Goal: Transaction & Acquisition: Register for event/course

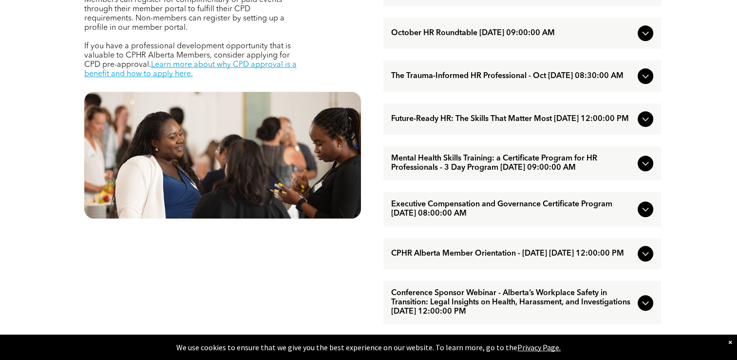
scroll to position [487, 0]
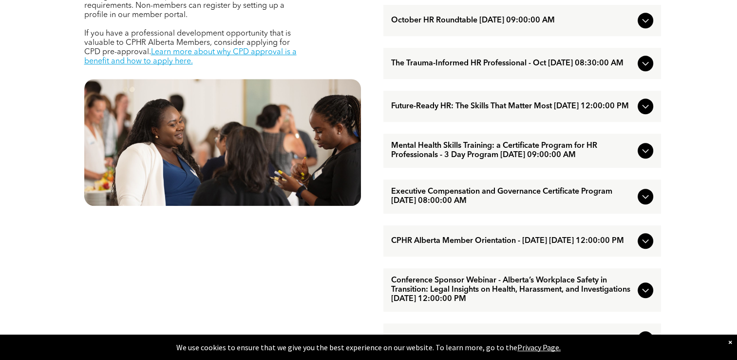
click at [644, 109] on icon at bounding box center [645, 107] width 6 height 4
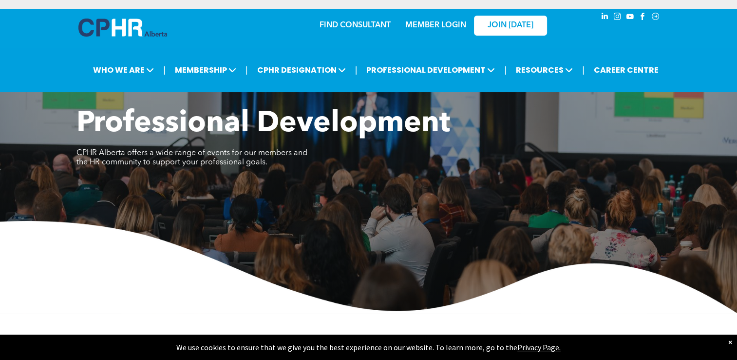
scroll to position [0, 0]
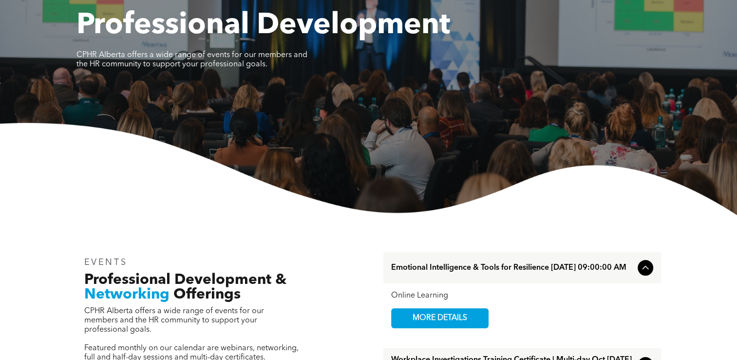
scroll to position [244, 0]
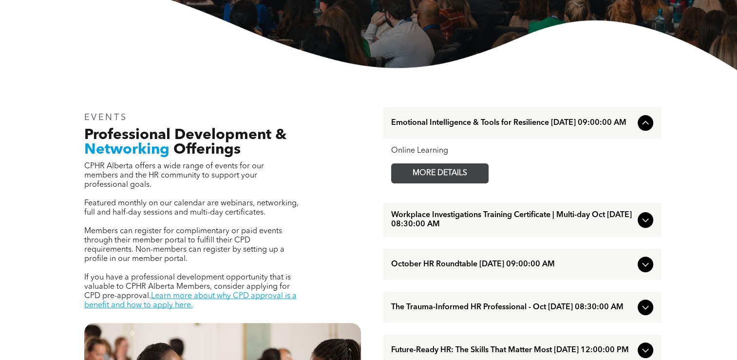
click at [444, 173] on span "MORE DETAILS" at bounding box center [440, 173] width 77 height 19
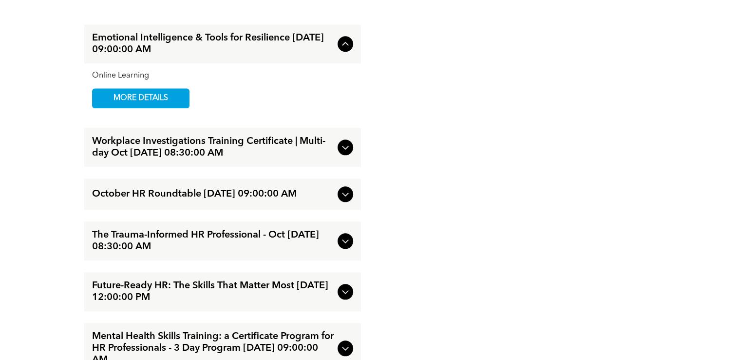
scroll to position [1121, 0]
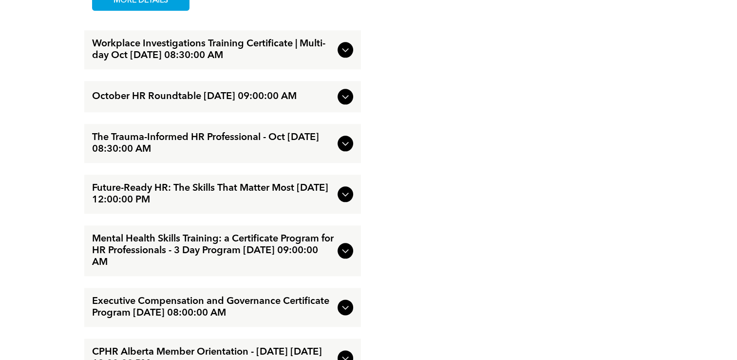
click at [348, 200] on icon at bounding box center [346, 194] width 12 height 12
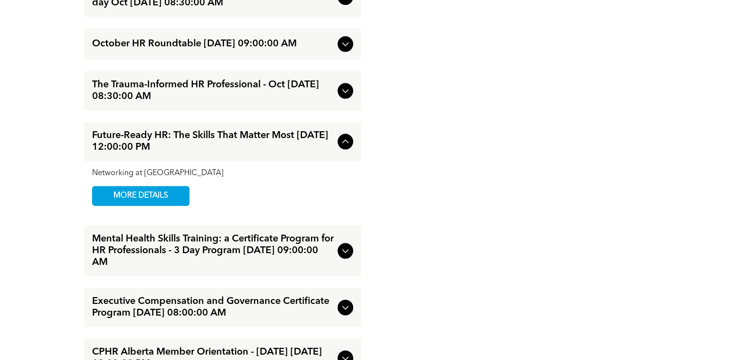
drag, startPoint x: 155, startPoint y: 206, endPoint x: 193, endPoint y: 201, distance: 38.3
click at [155, 205] on span "MORE DETAILS" at bounding box center [140, 195] width 77 height 19
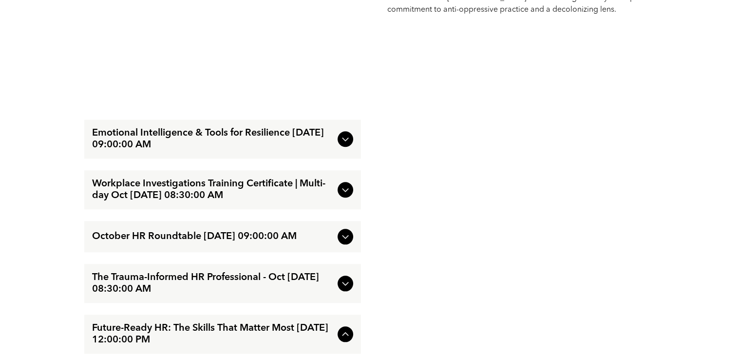
scroll to position [926, 0]
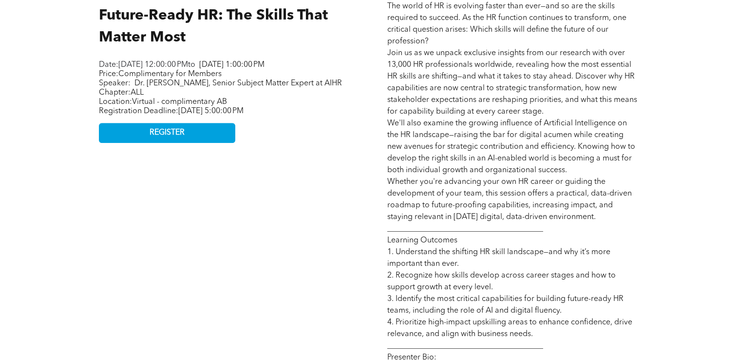
scroll to position [292, 0]
